Goal: Find specific page/section: Find specific page/section

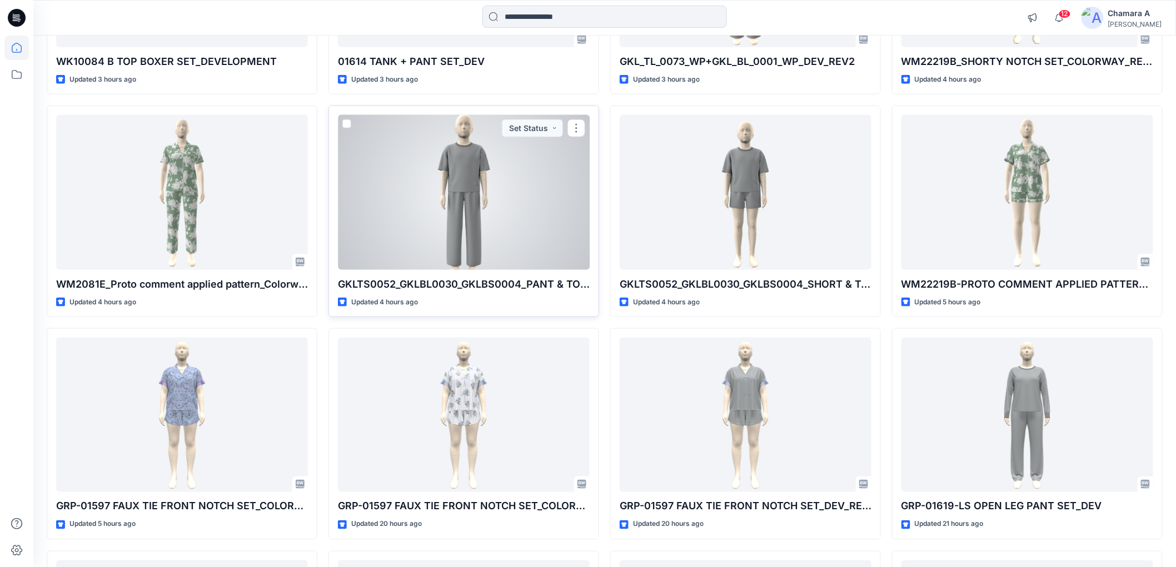
scroll to position [617, 0]
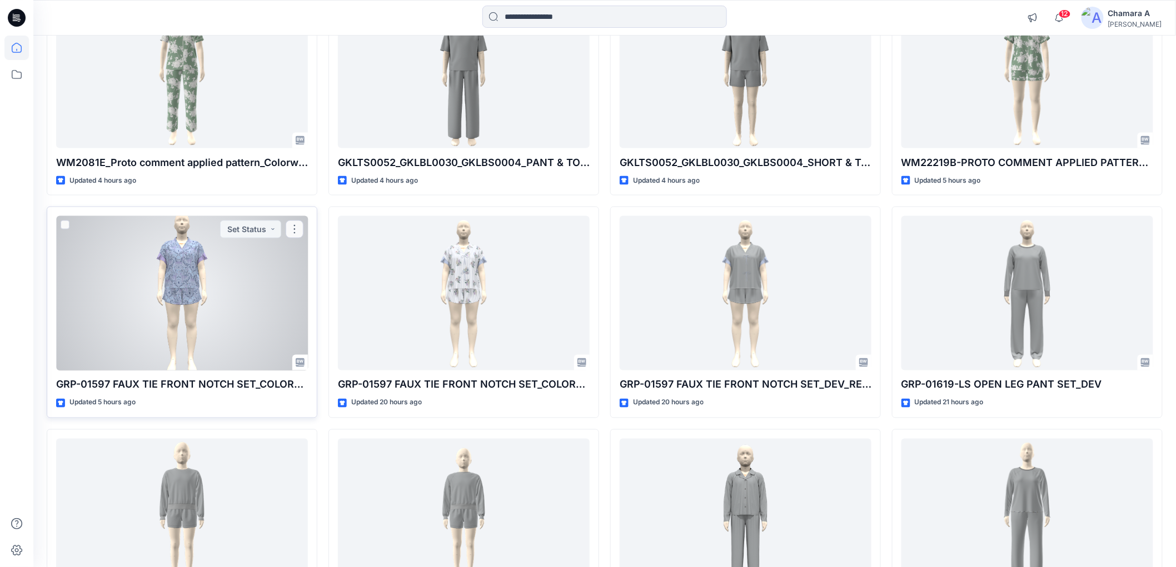
click at [147, 307] on div at bounding box center [182, 293] width 252 height 154
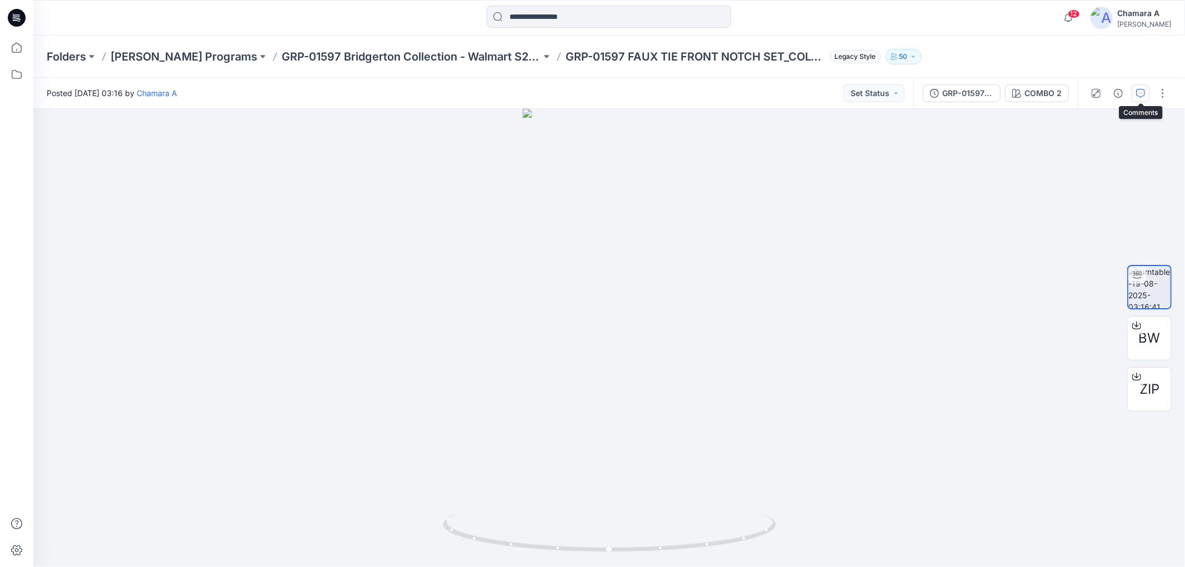
click at [1146, 96] on button "button" at bounding box center [1141, 93] width 18 height 18
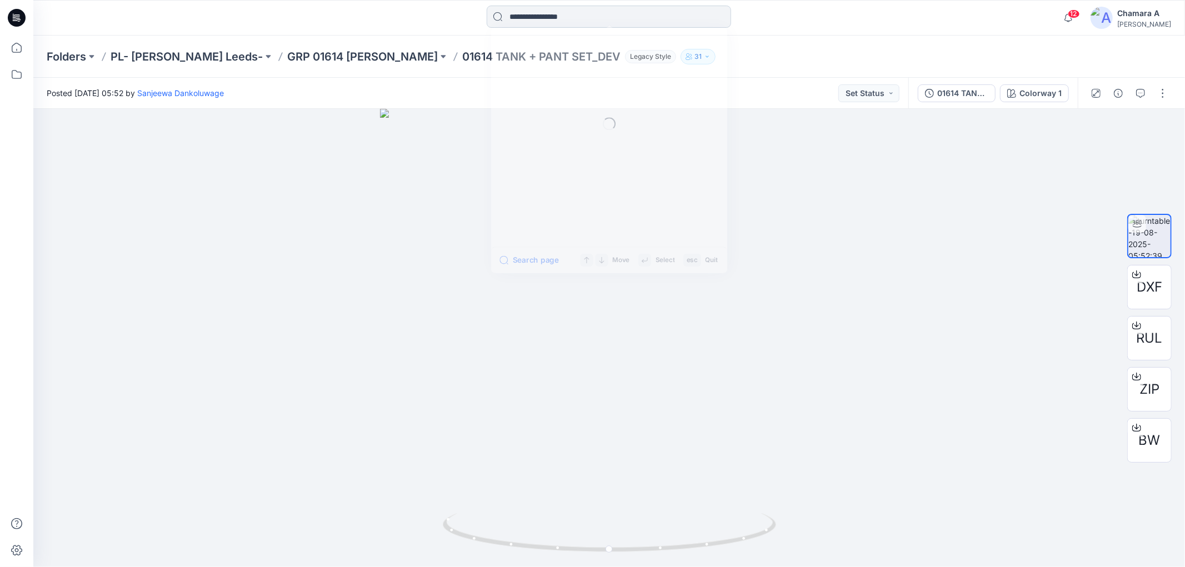
click at [582, 19] on input at bounding box center [609, 17] width 244 height 22
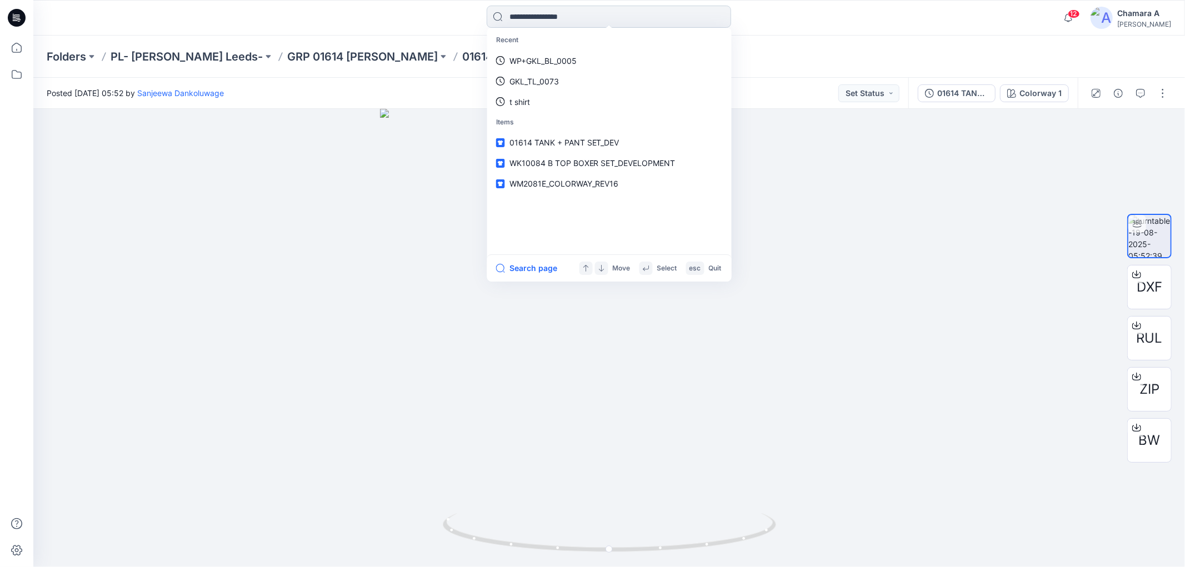
paste input "**********"
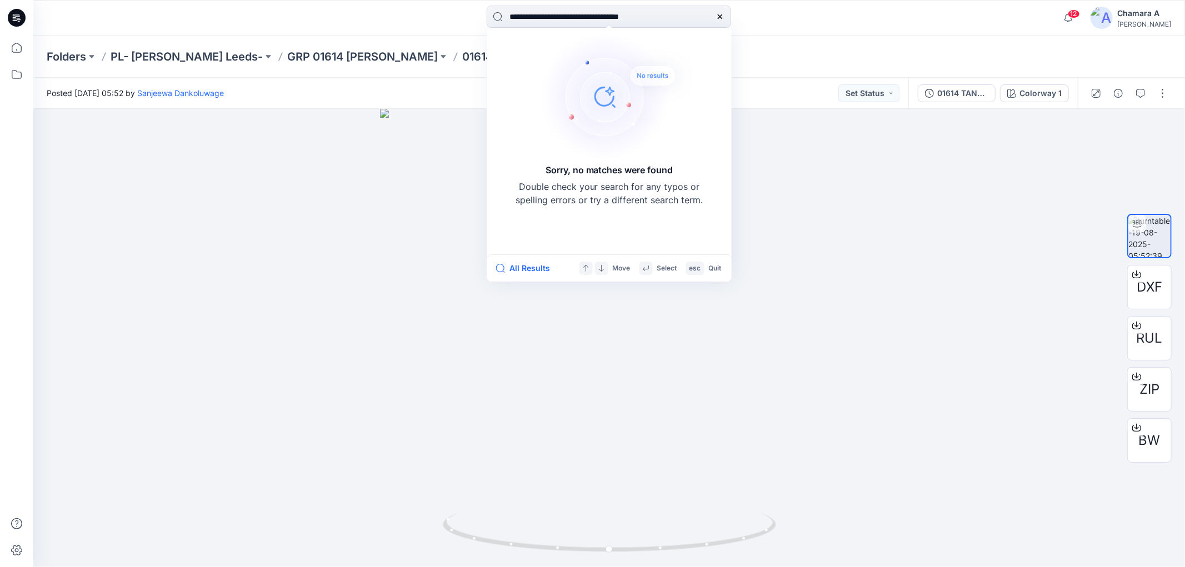
type input "**********"
click at [712, 19] on div at bounding box center [720, 17] width 22 height 22
click at [722, 18] on icon at bounding box center [720, 16] width 9 height 9
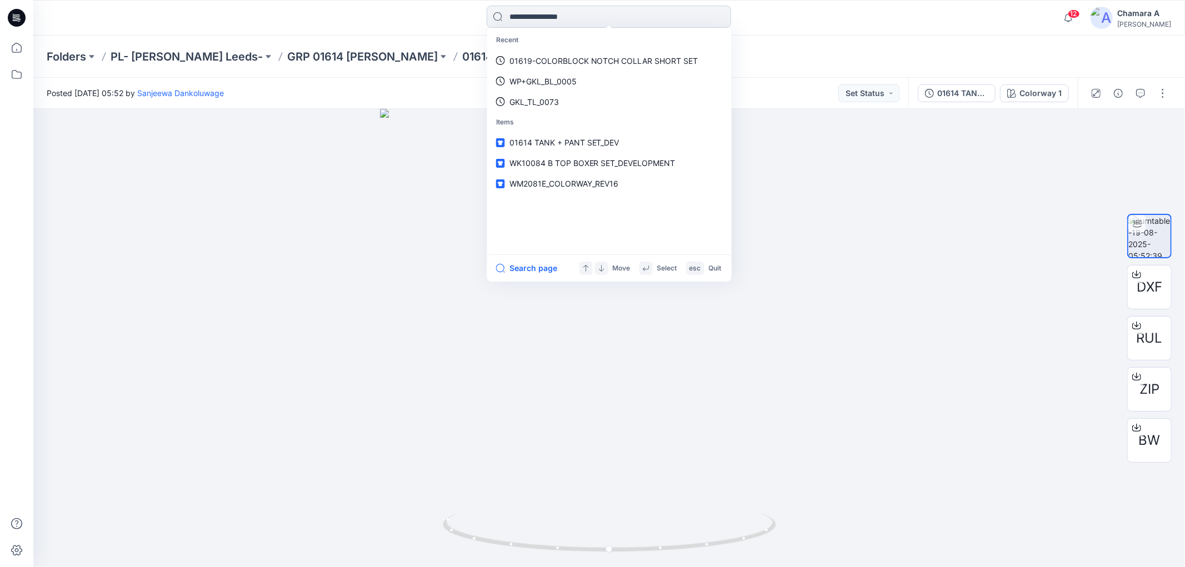
click at [610, 19] on input at bounding box center [609, 17] width 244 height 22
paste input "**********"
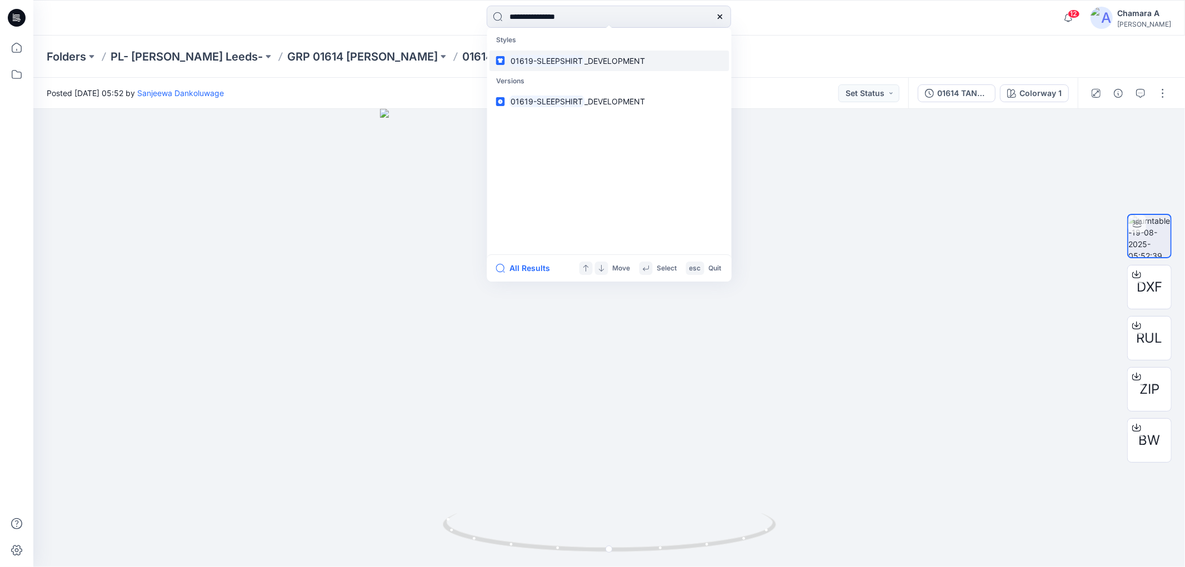
type input "**********"
click at [576, 54] on mark "01619-SLEEPSHIRT" at bounding box center [548, 60] width 76 height 13
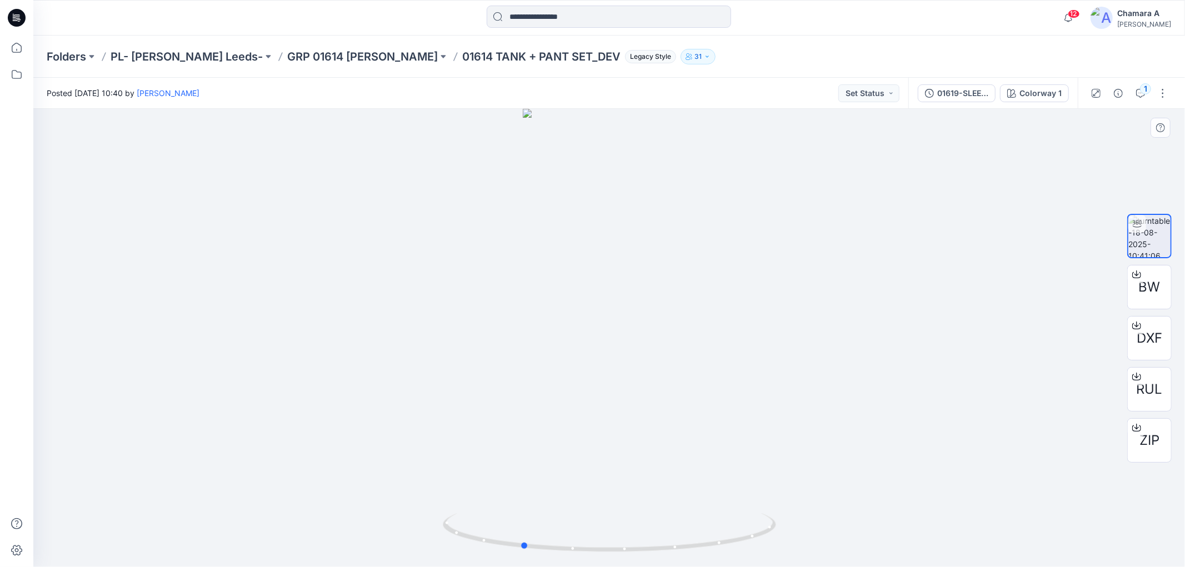
drag, startPoint x: 735, startPoint y: 523, endPoint x: 652, endPoint y: 471, distance: 98.2
click at [651, 518] on icon at bounding box center [611, 534] width 336 height 42
drag, startPoint x: 728, startPoint y: 552, endPoint x: 587, endPoint y: 553, distance: 141.7
click at [587, 553] on icon at bounding box center [611, 534] width 336 height 42
drag, startPoint x: 622, startPoint y: 497, endPoint x: 637, endPoint y: 420, distance: 78.7
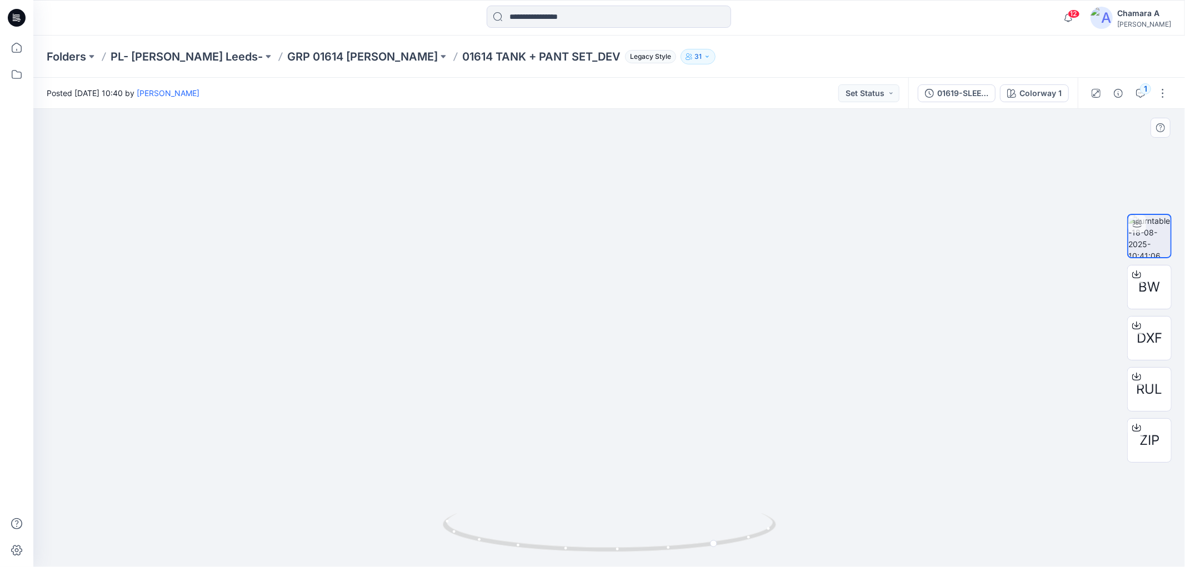
click at [637, 420] on img at bounding box center [609, 152] width 410 height 832
click at [702, 514] on div at bounding box center [609, 338] width 1152 height 458
drag, startPoint x: 699, startPoint y: 553, endPoint x: 698, endPoint y: 560, distance: 6.7
click at [613, 561] on div at bounding box center [609, 540] width 333 height 56
drag, startPoint x: 613, startPoint y: 552, endPoint x: 548, endPoint y: 545, distance: 65.5
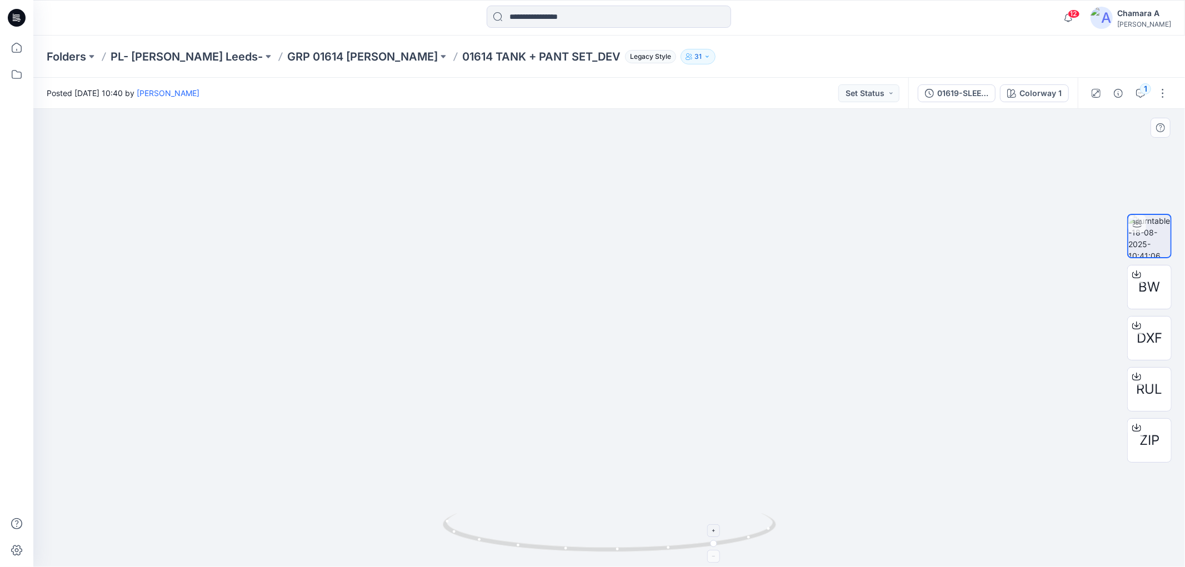
click at [546, 547] on icon at bounding box center [611, 534] width 336 height 42
drag, startPoint x: 683, startPoint y: 541, endPoint x: 501, endPoint y: 541, distance: 182.8
click at [501, 541] on icon at bounding box center [611, 534] width 336 height 42
